Goal: Check status: Check status

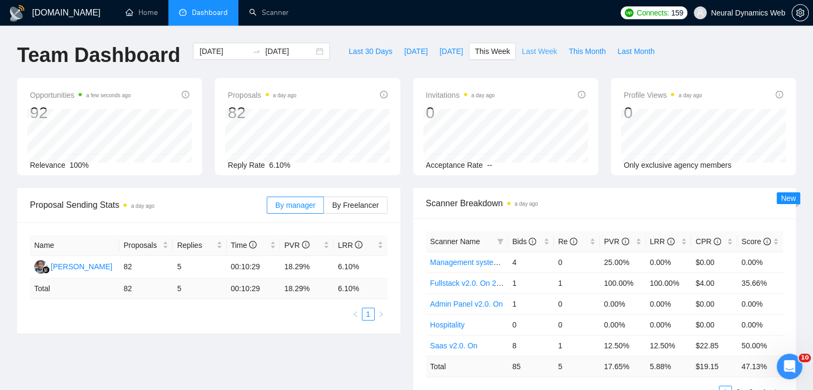
click at [522, 52] on span "Last Week" at bounding box center [539, 51] width 35 height 12
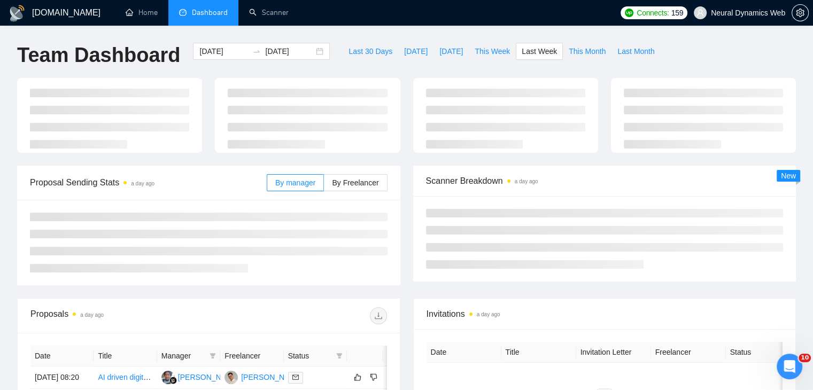
type input "[DATE]"
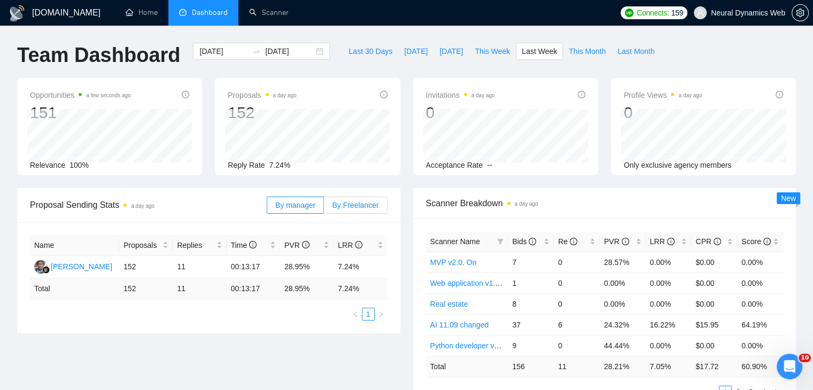
click at [349, 208] on span "By Freelancer" at bounding box center [355, 205] width 47 height 9
click at [324, 208] on input "By Freelancer" at bounding box center [324, 208] width 0 height 0
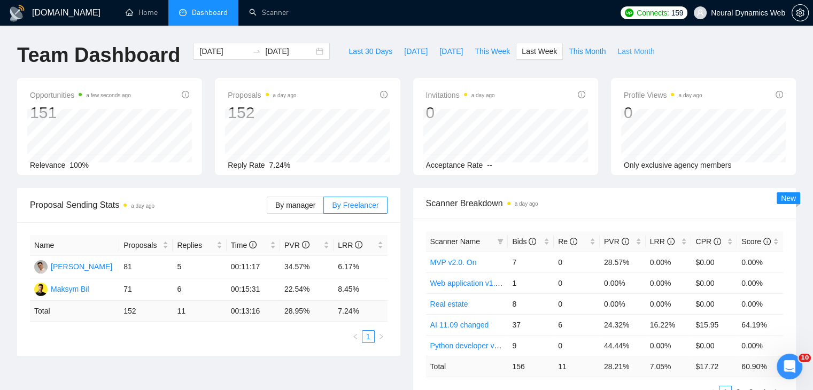
click at [617, 48] on span "Last Month" at bounding box center [635, 51] width 37 height 12
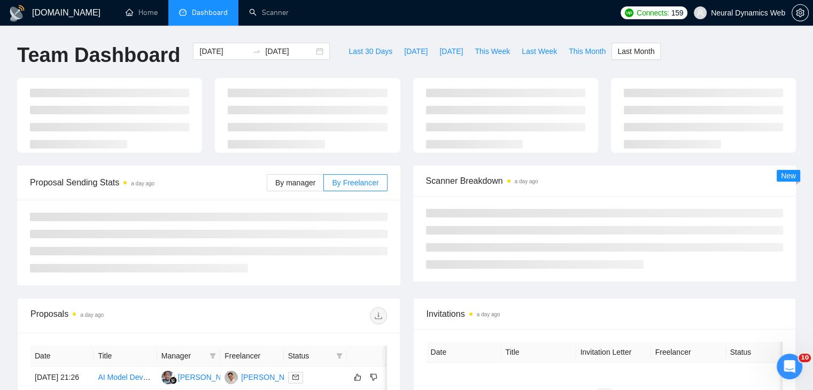
type input "[DATE]"
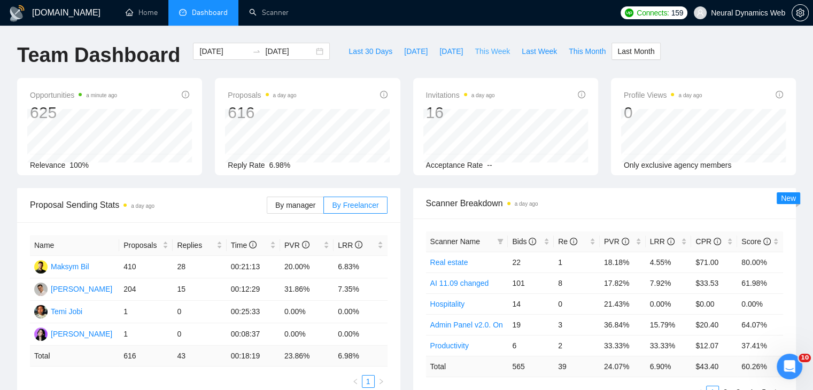
click at [478, 53] on span "This Week" at bounding box center [492, 51] width 35 height 12
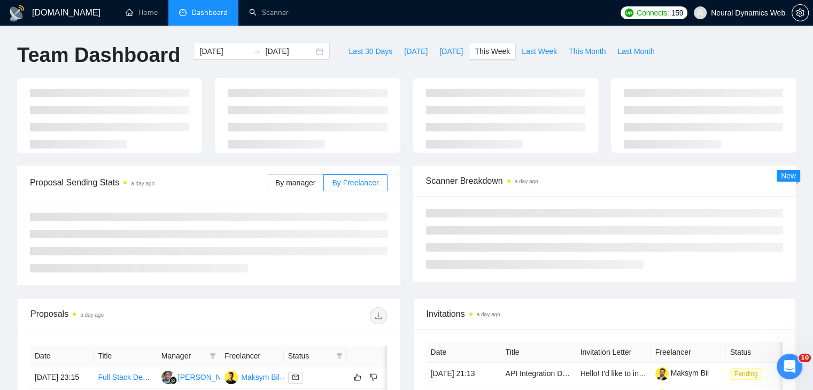
type input "[DATE]"
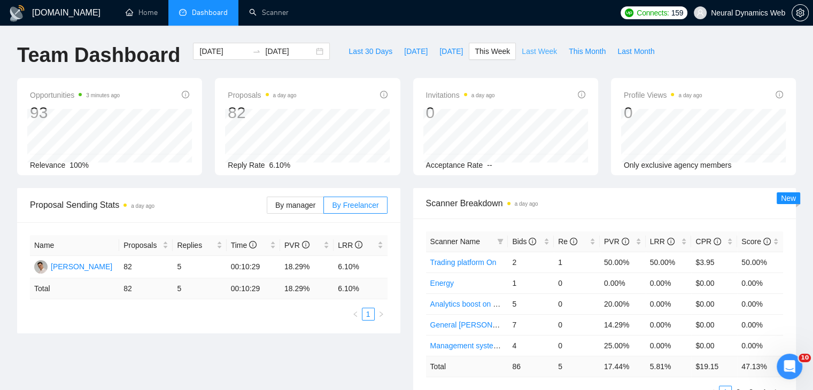
click at [522, 45] on span "Last Week" at bounding box center [539, 51] width 35 height 12
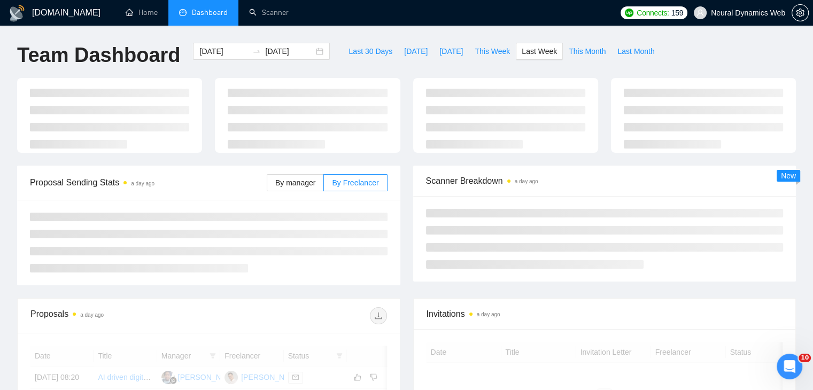
type input "[DATE]"
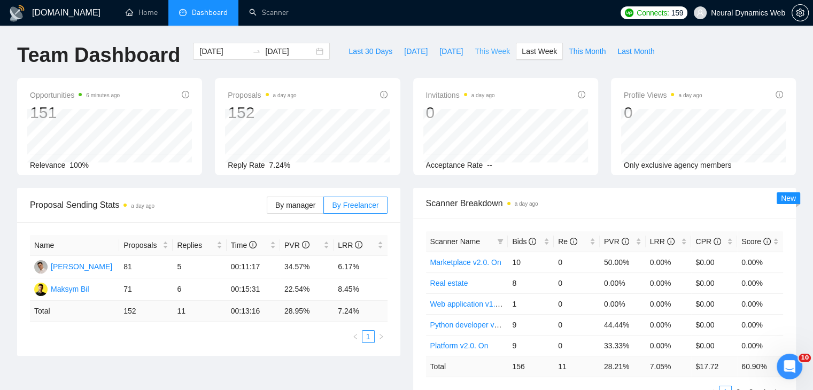
click at [483, 57] on span "This Week" at bounding box center [492, 51] width 35 height 12
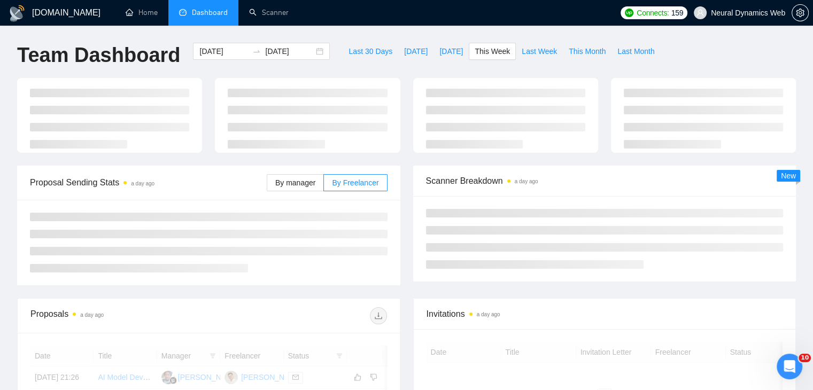
type input "[DATE]"
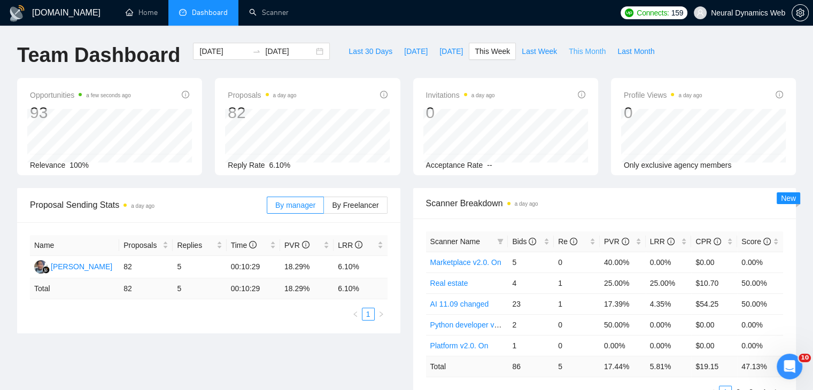
click at [569, 55] on span "This Month" at bounding box center [587, 51] width 37 height 12
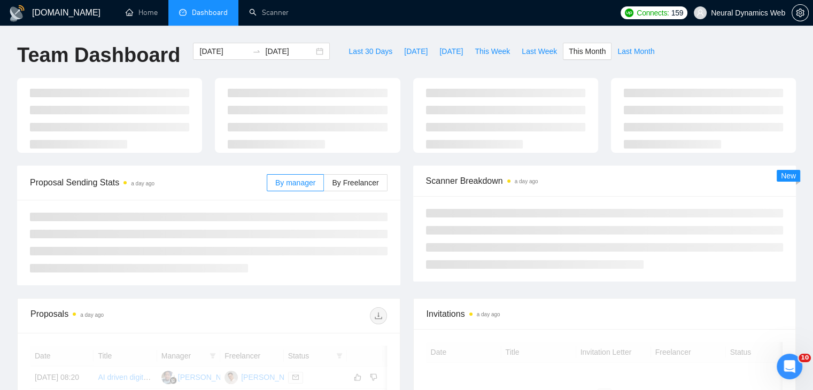
type input "2025-10-01"
type input "2025-10-31"
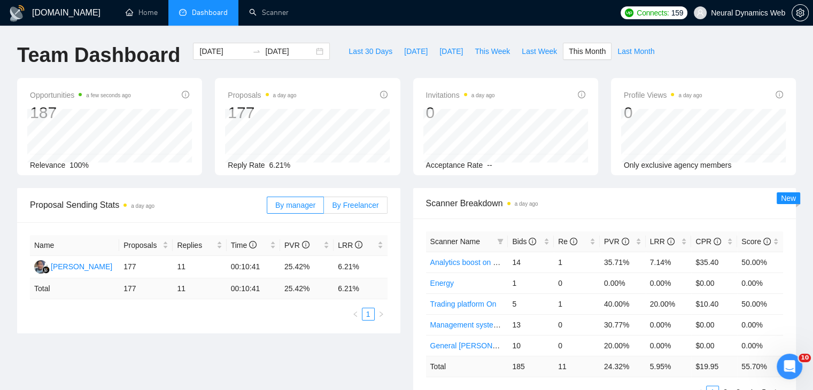
click at [351, 204] on span "By Freelancer" at bounding box center [355, 205] width 47 height 9
click at [324, 208] on input "By Freelancer" at bounding box center [324, 208] width 0 height 0
